Goal: Task Accomplishment & Management: Complete application form

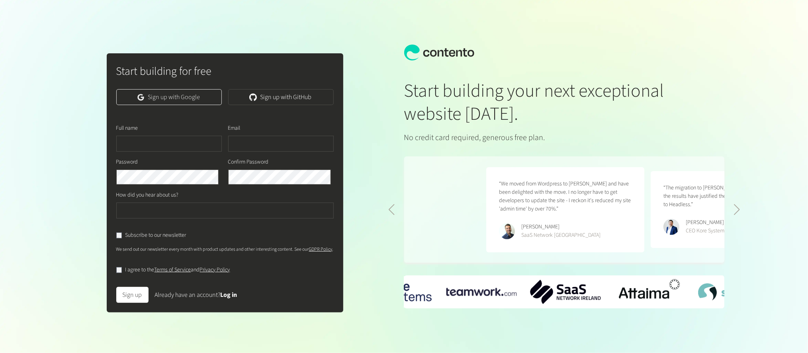
scroll to position [0, 329]
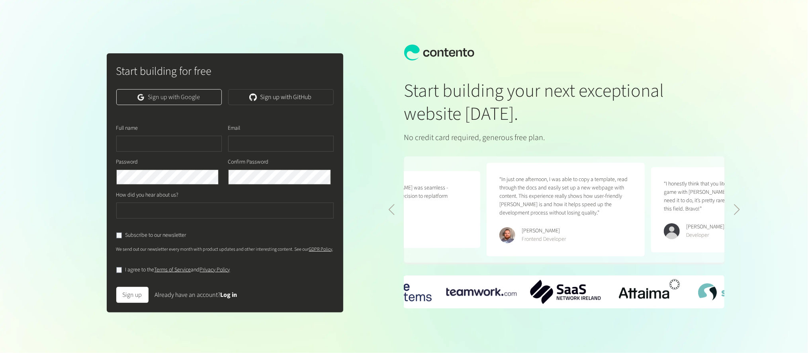
click at [180, 101] on link "Sign up with Google" at bounding box center [169, 97] width 106 height 16
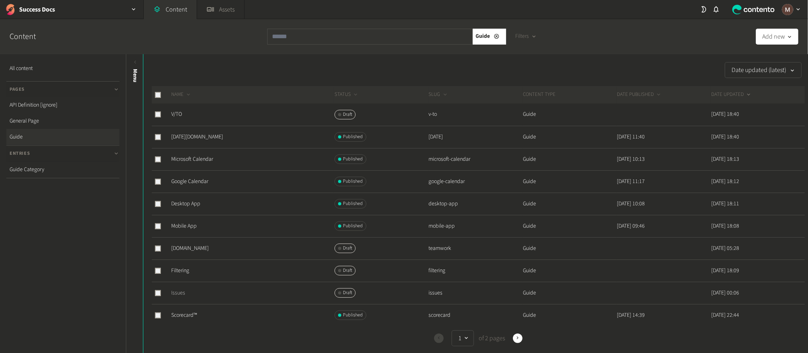
click at [175, 289] on link "Issues" at bounding box center [178, 293] width 14 height 8
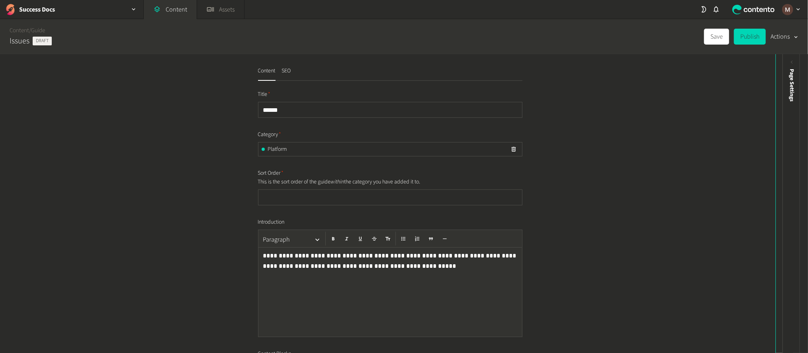
scroll to position [119, 0]
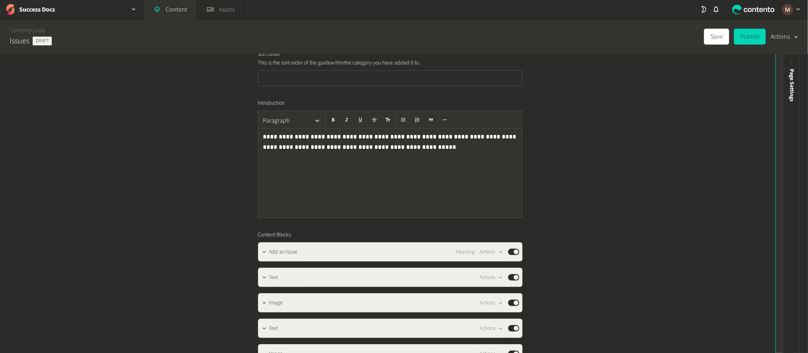
click at [780, 55] on div "Preview" at bounding box center [784, 204] width 18 height 300
